Goal: Information Seeking & Learning: Learn about a topic

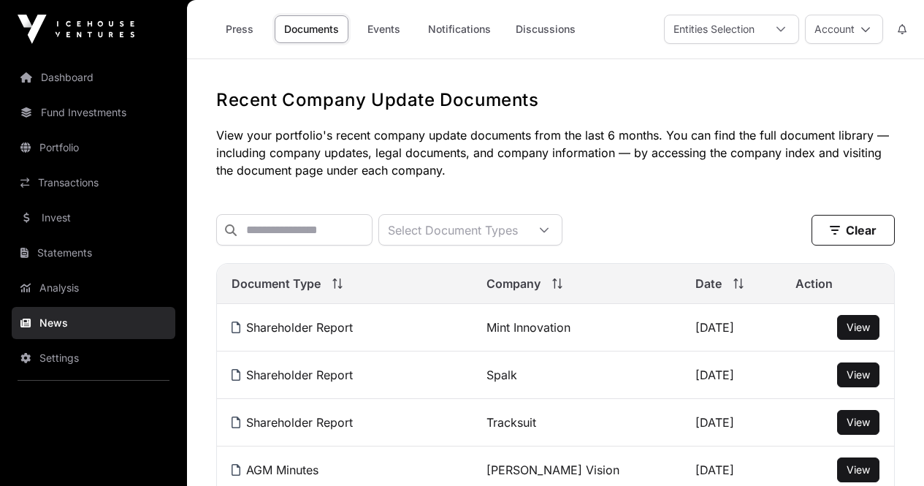
scroll to position [219, 0]
click at [71, 119] on link "Fund Investments" at bounding box center [94, 112] width 164 height 32
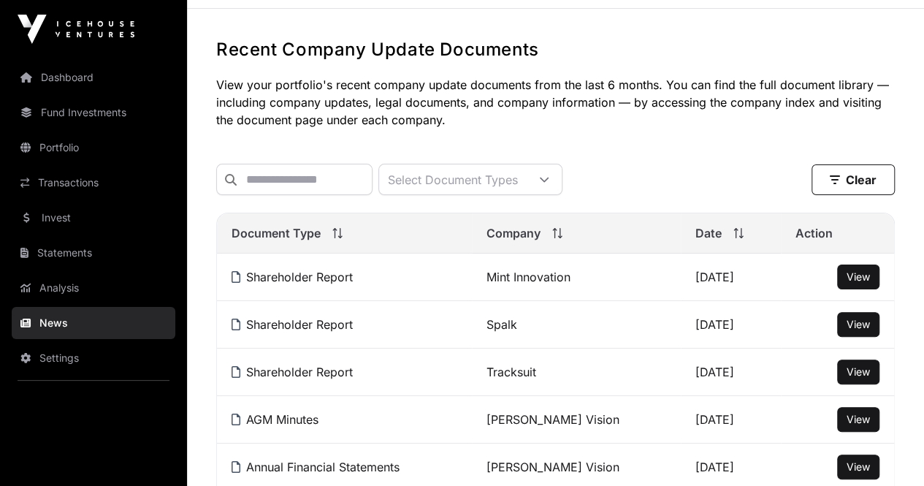
scroll to position [73, 0]
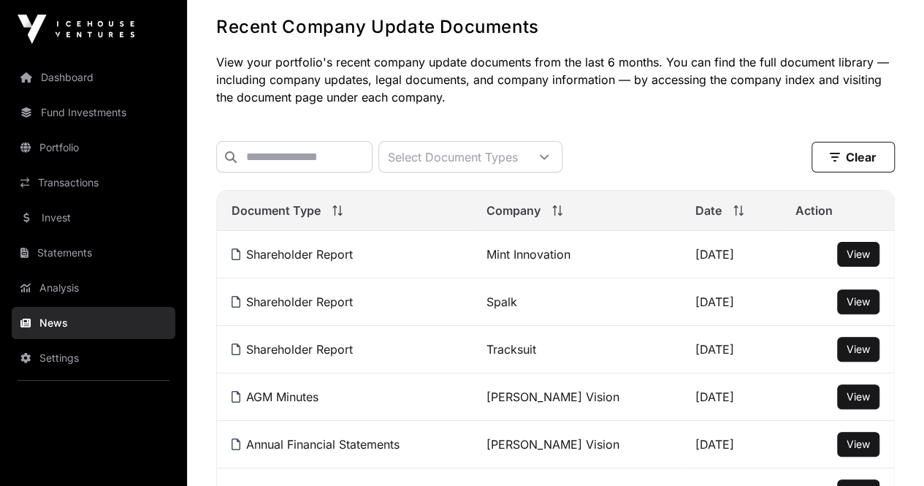
click at [70, 113] on link "Fund Investments" at bounding box center [94, 112] width 164 height 32
click at [50, 180] on link "Transactions" at bounding box center [94, 183] width 164 height 32
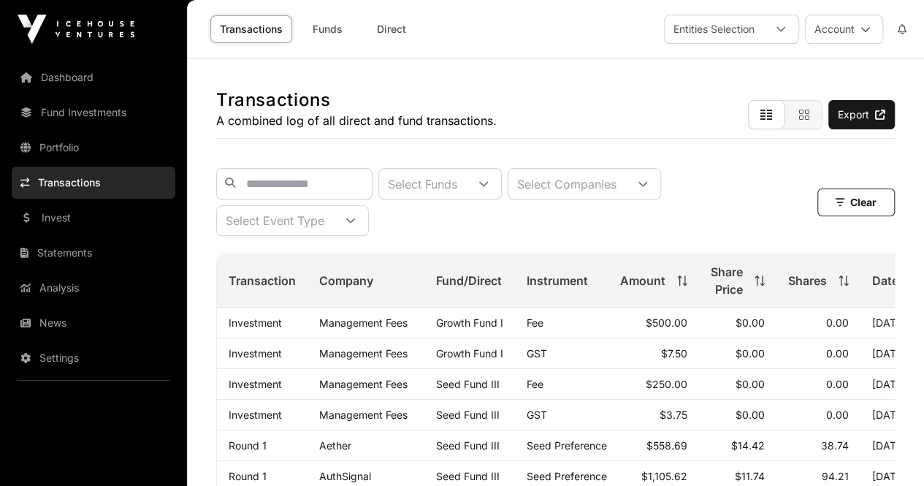
click at [501, 180] on div at bounding box center [483, 184] width 35 height 30
click at [492, 236] on li "Growth Fund I" at bounding box center [478, 227] width 118 height 26
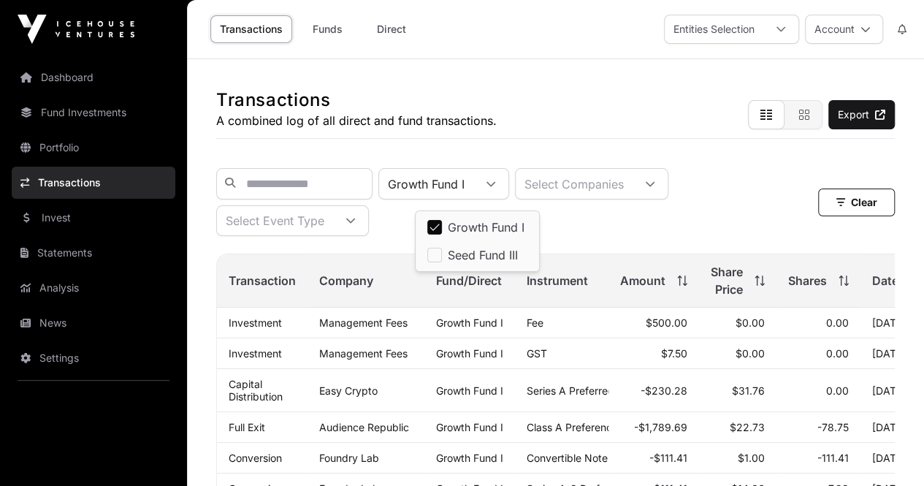
click at [647, 137] on div "Transactions A combined log of all direct and fund transactions. Export" at bounding box center [555, 99] width 679 height 80
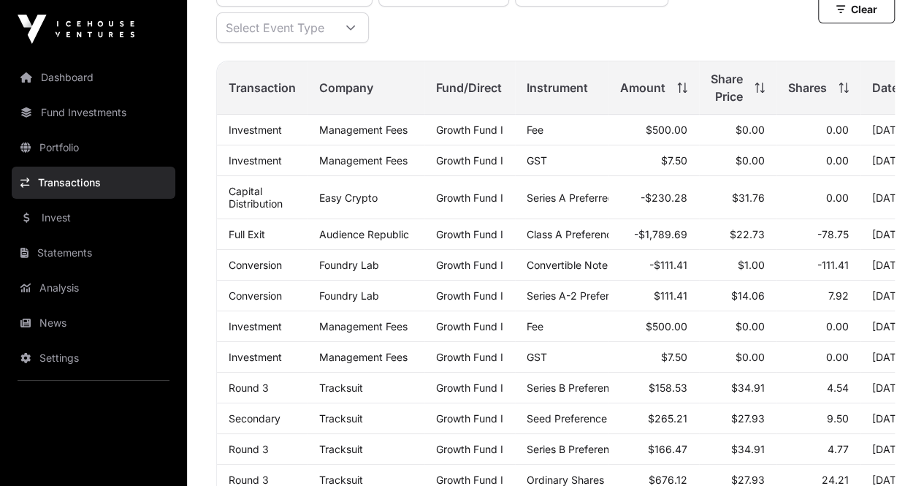
scroll to position [219, 0]
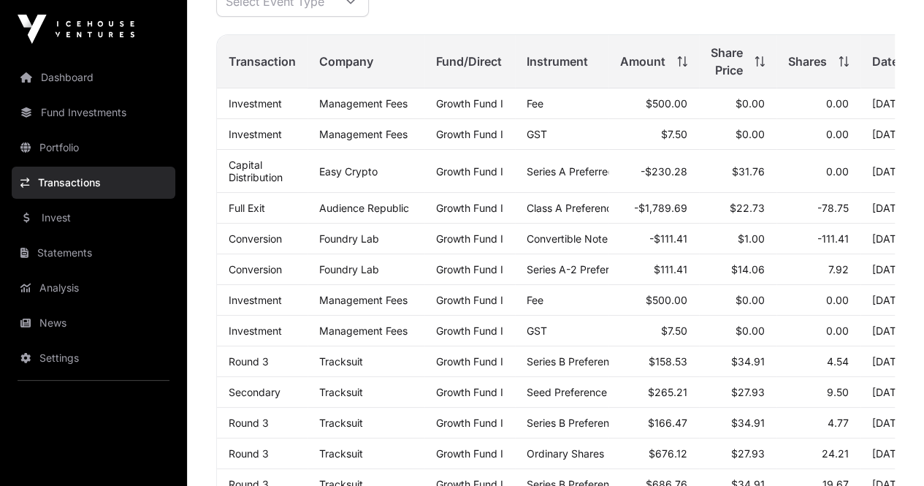
click at [80, 137] on link "Portfolio" at bounding box center [94, 148] width 164 height 32
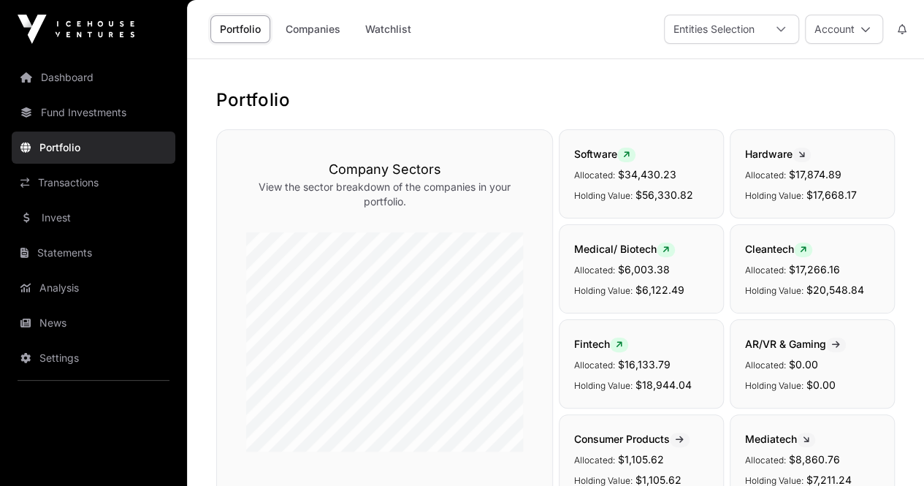
click at [321, 20] on link "Companies" at bounding box center [313, 29] width 74 height 28
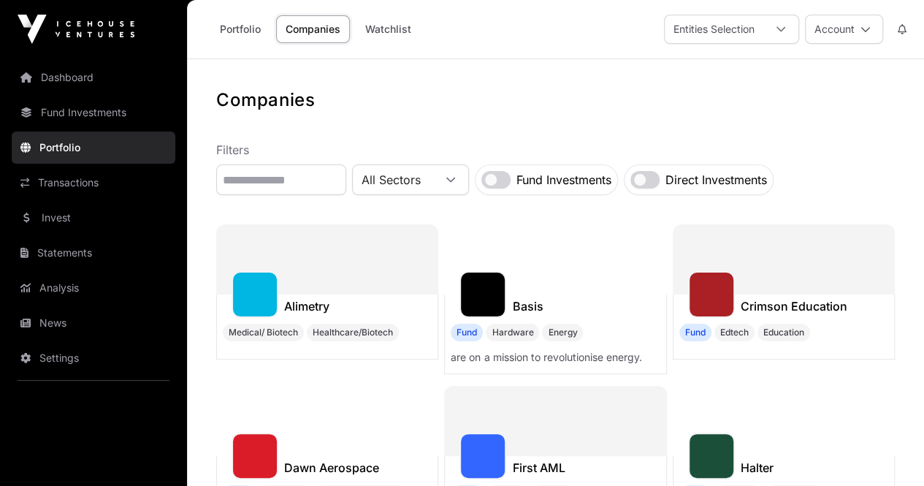
scroll to position [585, 0]
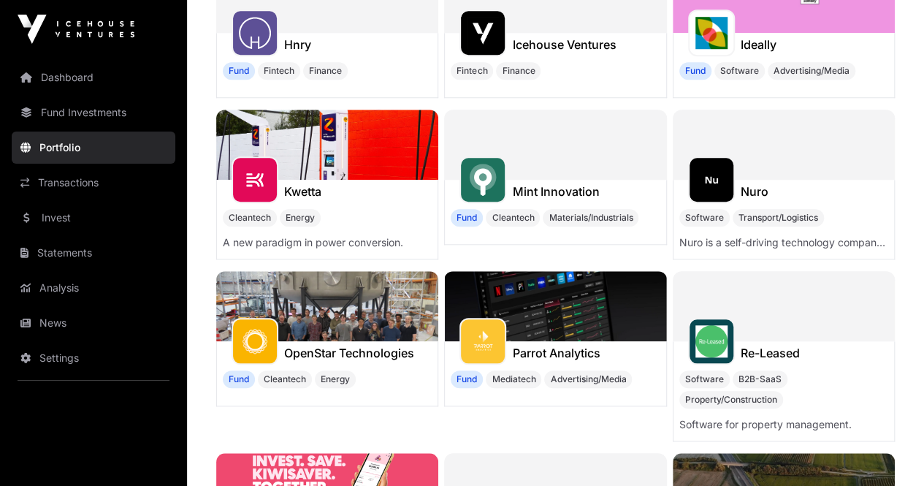
click at [438, 453] on img at bounding box center [327, 488] width 222 height 70
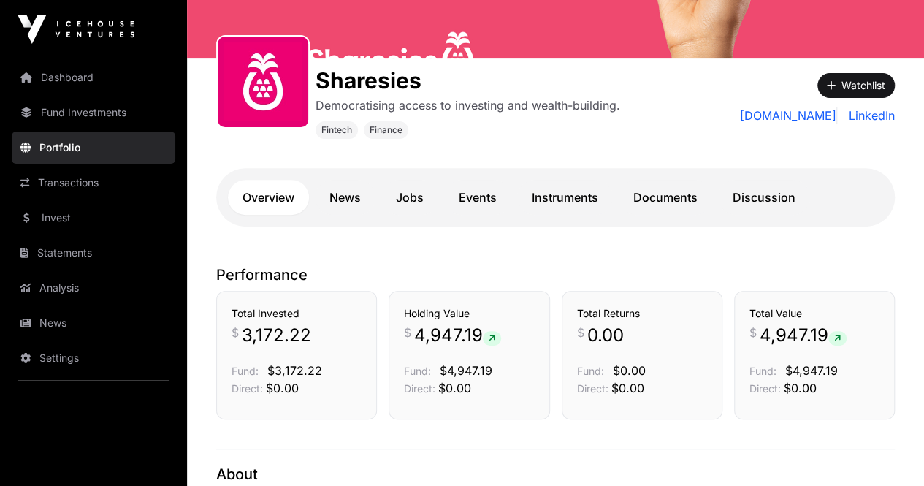
scroll to position [219, 0]
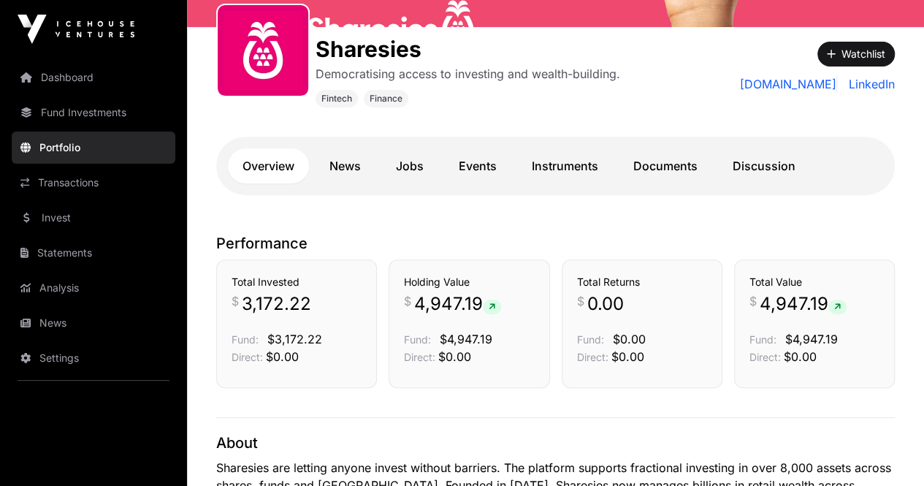
drag, startPoint x: 406, startPoint y: 289, endPoint x: 485, endPoint y: 305, distance: 80.5
click at [485, 305] on div "Holding Value $ 4,947.19 Fund: $4,947.19 Direct: $0.00" at bounding box center [469, 320] width 130 height 91
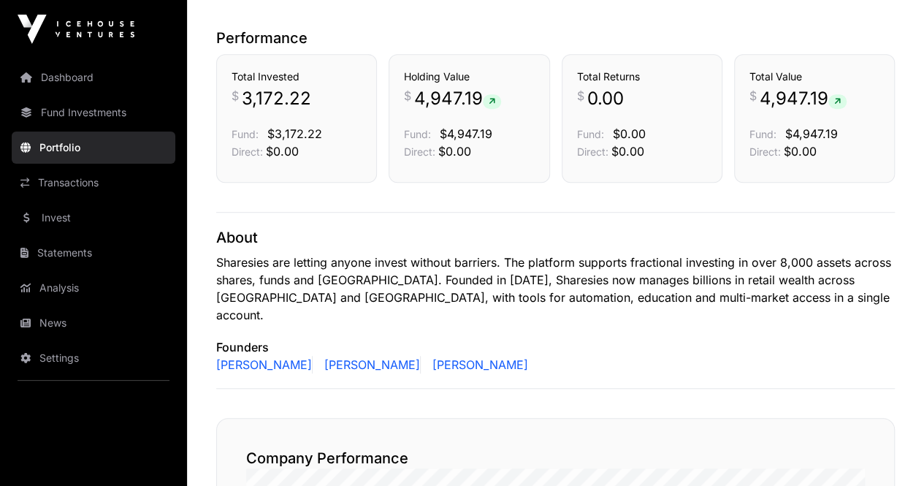
scroll to position [438, 0]
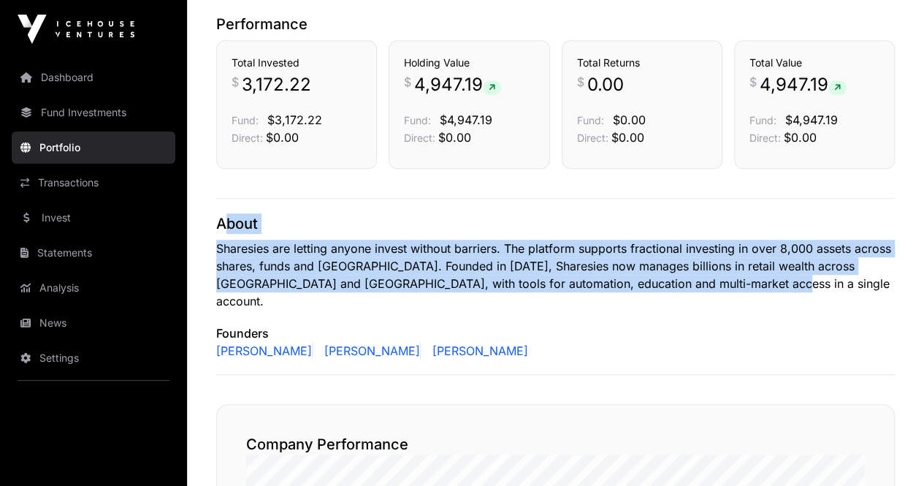
drag, startPoint x: 734, startPoint y: 281, endPoint x: 216, endPoint y: 220, distance: 521.6
click at [216, 220] on div "About Sharesies are letting anyone invest without barriers. The platform suppor…" at bounding box center [555, 286] width 679 height 177
click at [218, 220] on p "About" at bounding box center [555, 223] width 679 height 20
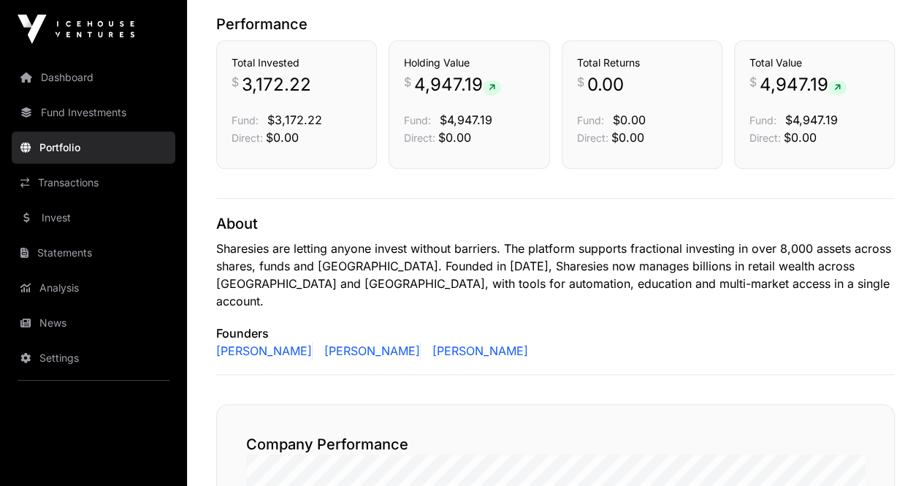
click at [218, 220] on p "About" at bounding box center [555, 223] width 679 height 20
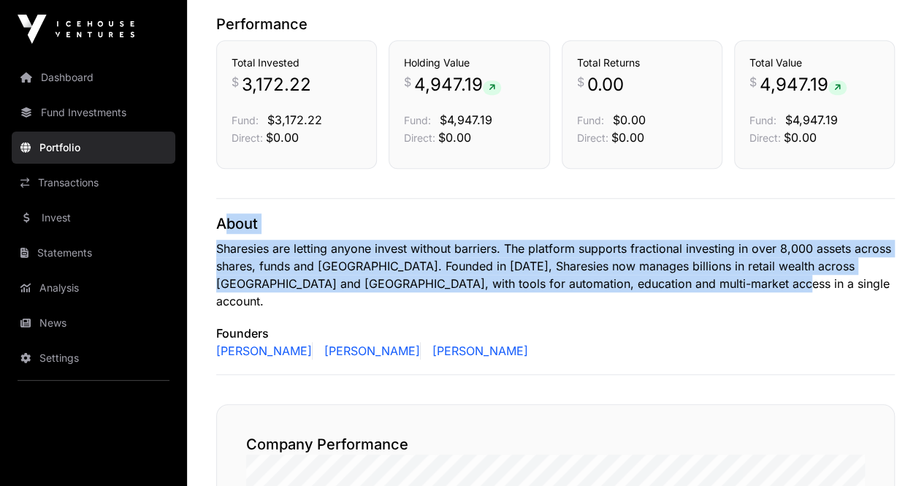
drag, startPoint x: 731, startPoint y: 290, endPoint x: 190, endPoint y: 195, distance: 548.9
click at [242, 229] on p "About" at bounding box center [555, 223] width 679 height 20
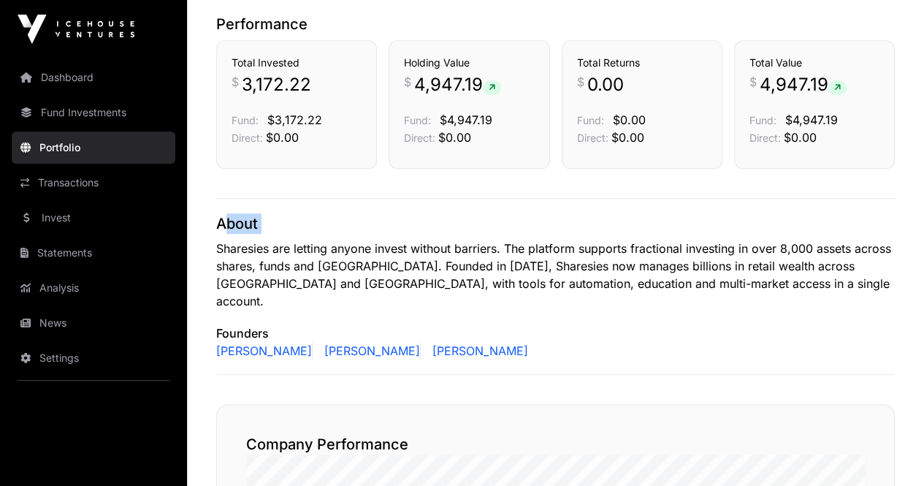
click at [242, 229] on p "About" at bounding box center [555, 223] width 679 height 20
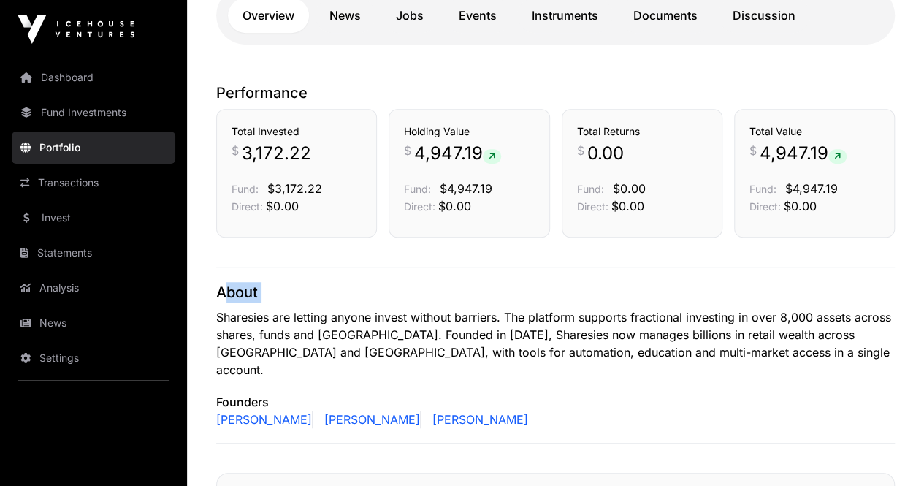
scroll to position [292, 0]
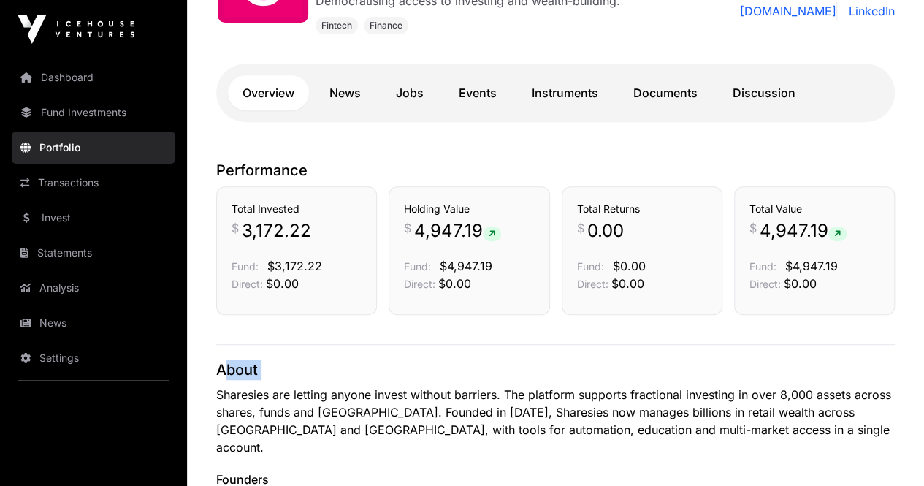
click at [644, 94] on link "Documents" at bounding box center [666, 92] width 94 height 35
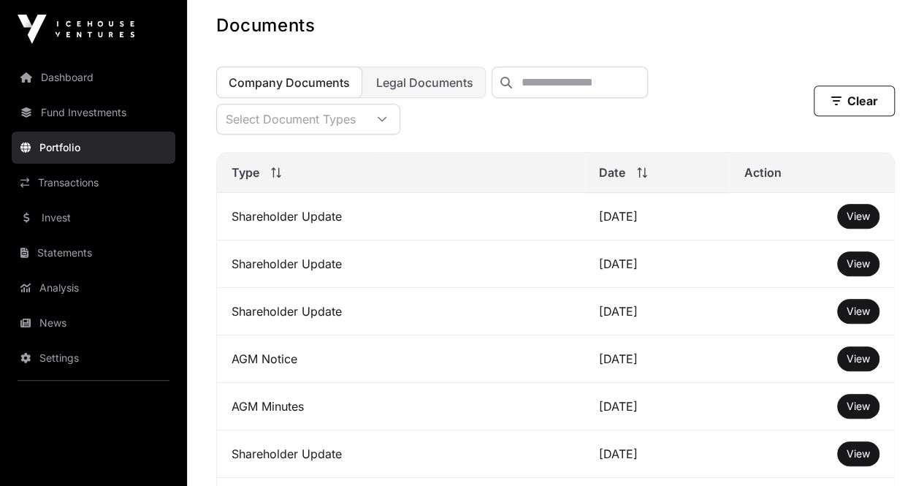
scroll to position [292, 0]
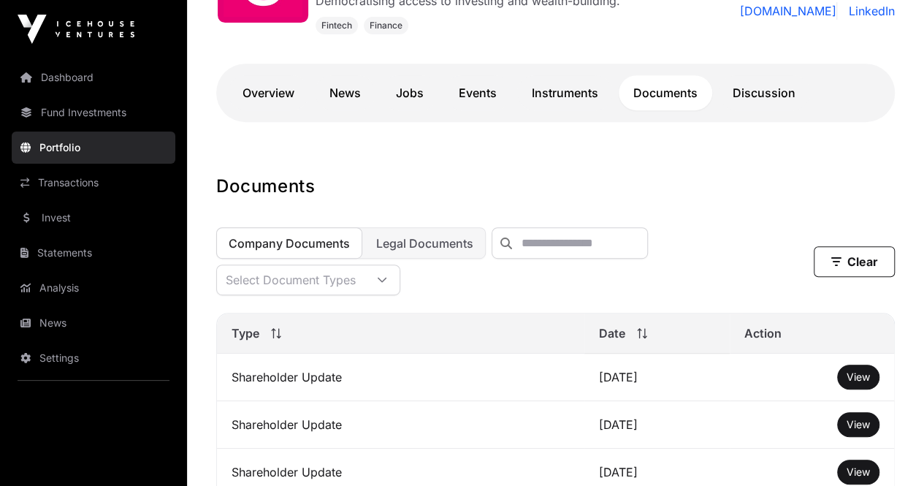
click at [283, 94] on link "Overview" at bounding box center [268, 92] width 81 height 35
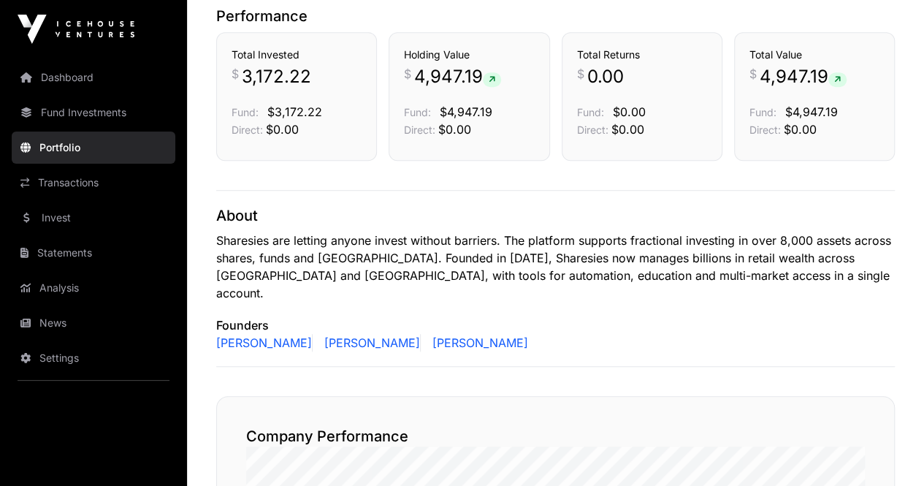
scroll to position [365, 0]
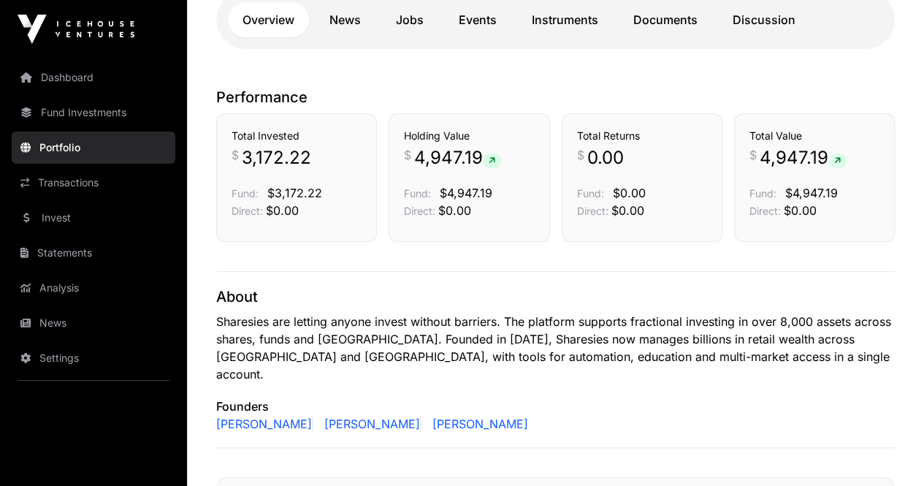
click at [105, 84] on link "Dashboard" at bounding box center [94, 77] width 164 height 32
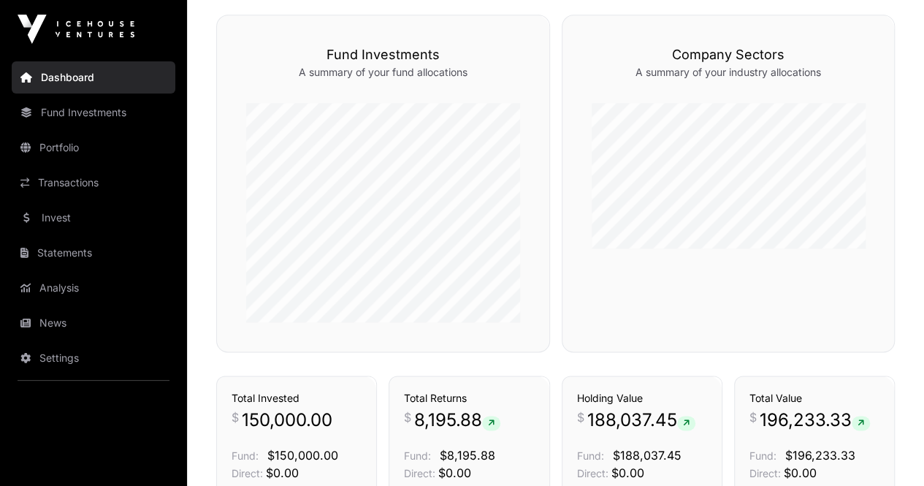
scroll to position [804, 0]
